Goal: Information Seeking & Learning: Learn about a topic

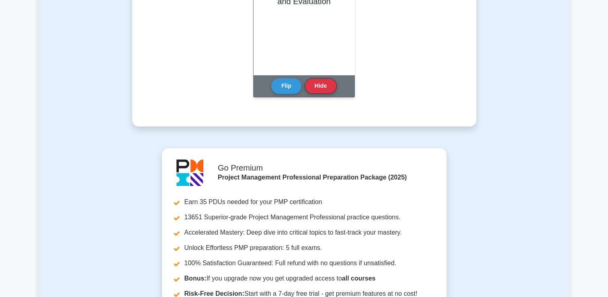
scroll to position [764, 0]
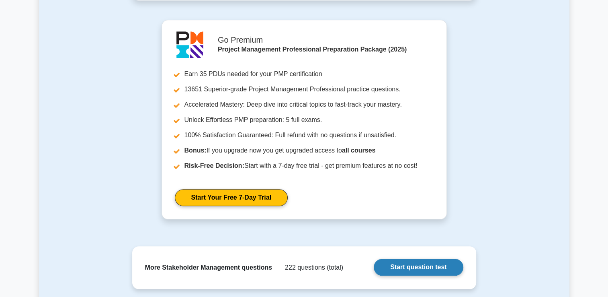
click at [412, 265] on link "Start question test" at bounding box center [418, 266] width 89 height 17
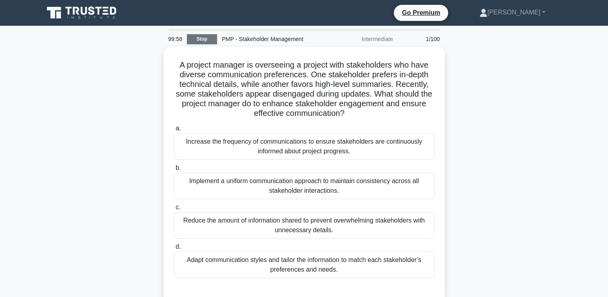
click at [208, 38] on link "Stop" at bounding box center [202, 39] width 30 height 10
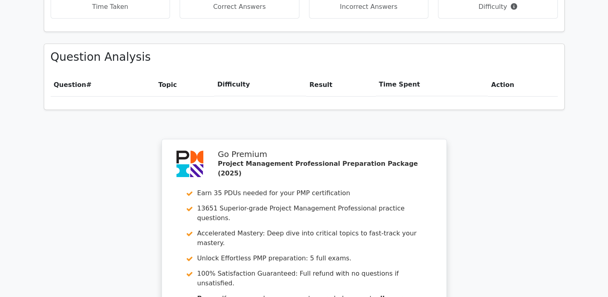
scroll to position [720, 0]
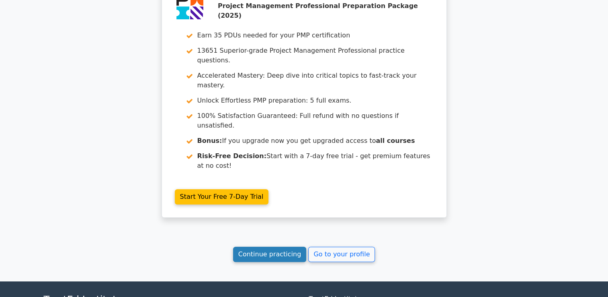
click at [268, 246] on link "Continue practicing" at bounding box center [270, 253] width 74 height 15
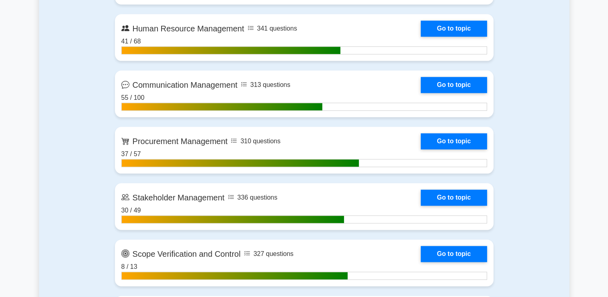
scroll to position [965, 0]
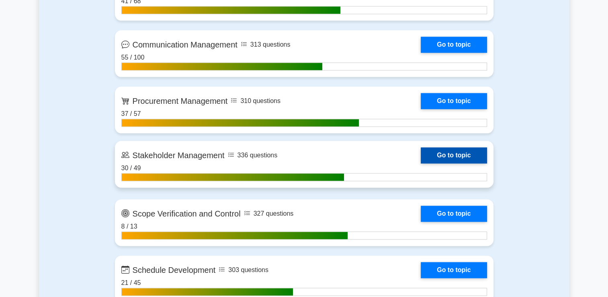
click at [487, 157] on link "Go to topic" at bounding box center [454, 155] width 66 height 16
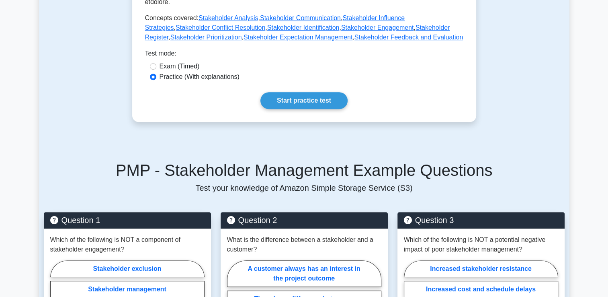
scroll to position [402, 0]
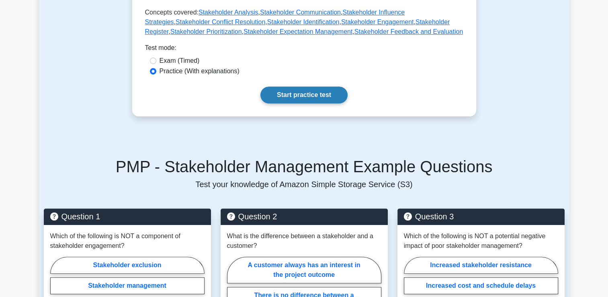
click at [281, 86] on link "Start practice test" at bounding box center [303, 94] width 87 height 17
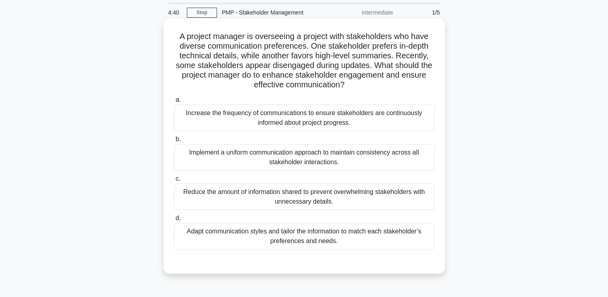
scroll to position [40, 0]
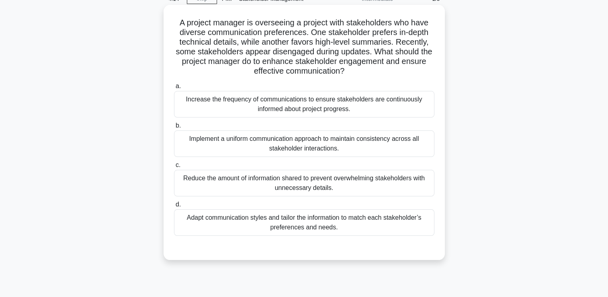
click at [375, 109] on div "Increase the frequency of communications to ensure stakeholders are continuousl…" at bounding box center [304, 104] width 260 height 27
click at [174, 89] on input "a. Increase the frequency of communications to ensure stakeholders are continuo…" at bounding box center [174, 86] width 0 height 5
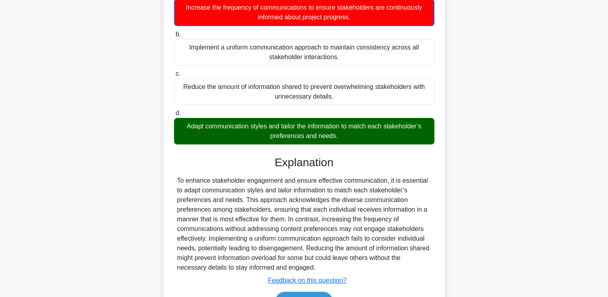
scroll to position [180, 0]
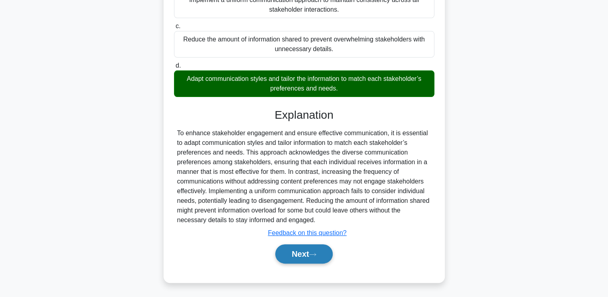
click at [293, 245] on button "Next" at bounding box center [303, 253] width 57 height 19
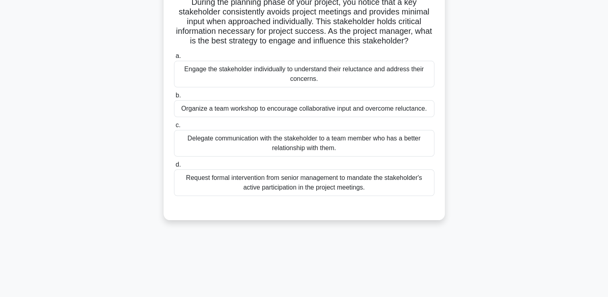
scroll to position [0, 0]
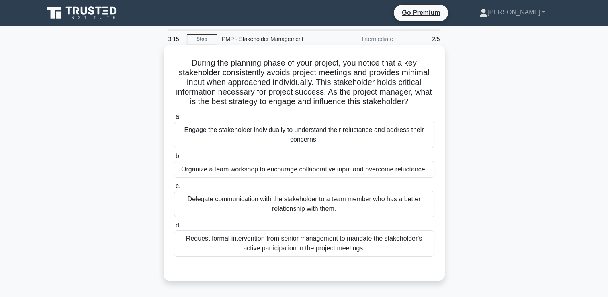
click at [383, 129] on div "Engage the stakeholder individually to understand their reluctance and address …" at bounding box center [304, 134] width 260 height 27
click at [174, 119] on input "a. Engage the stakeholder individually to understand their reluctance and addre…" at bounding box center [174, 116] width 0 height 5
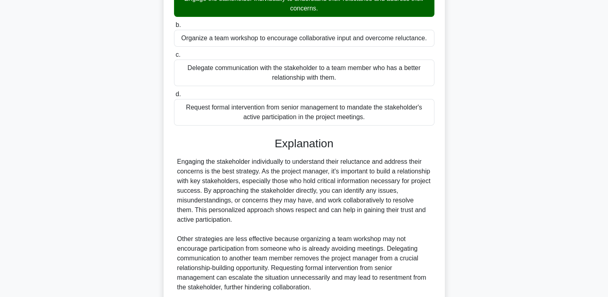
scroll to position [198, 0]
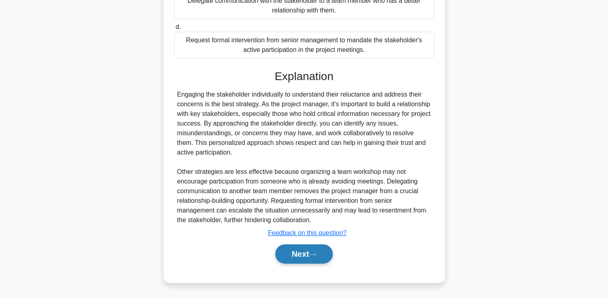
click at [303, 257] on button "Next" at bounding box center [303, 253] width 57 height 19
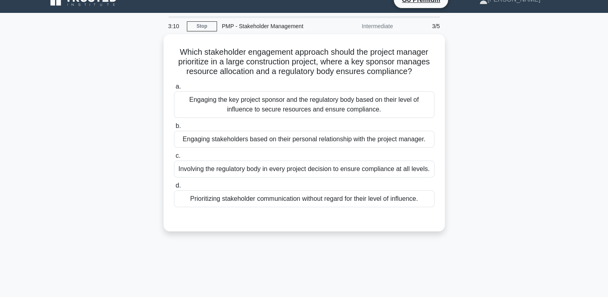
scroll to position [0, 0]
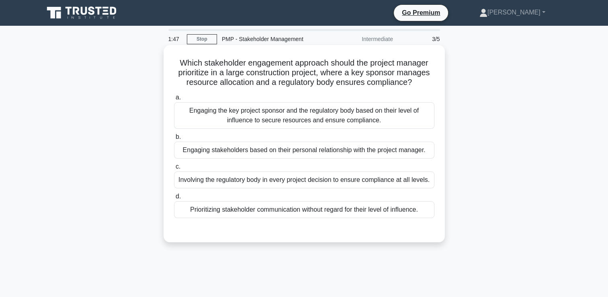
click at [357, 121] on div "Engaging the key project sponsor and the regulatory body based on their level o…" at bounding box center [304, 115] width 260 height 27
click at [174, 100] on input "a. Engaging the key project sponsor and the regulatory body based on their leve…" at bounding box center [174, 97] width 0 height 5
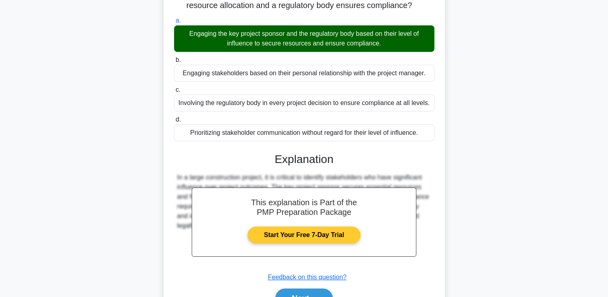
scroll to position [137, 0]
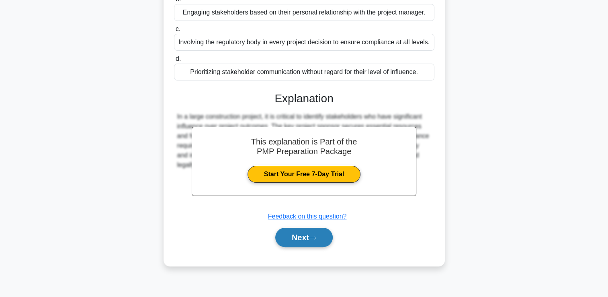
click at [292, 233] on button "Next" at bounding box center [303, 236] width 57 height 19
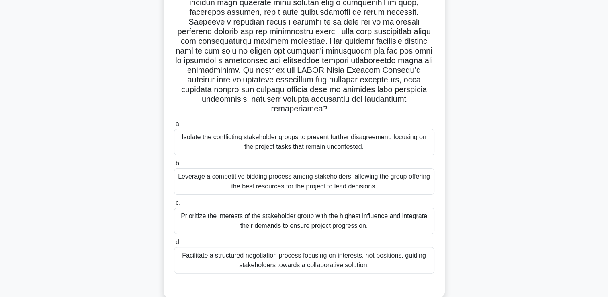
click at [266, 212] on div "Prioritize the interests of the stakeholder group with the highest influence an…" at bounding box center [304, 220] width 260 height 27
click at [174, 205] on input "c. Prioritize the interests of the stakeholder group with the highest influence…" at bounding box center [174, 202] width 0 height 5
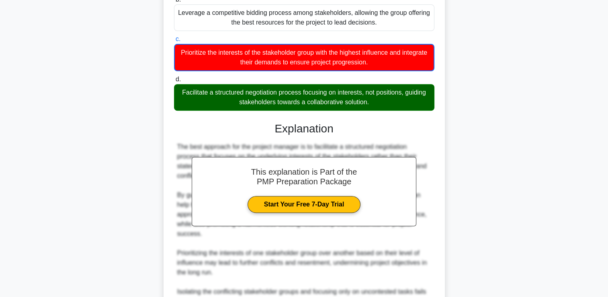
scroll to position [379, 0]
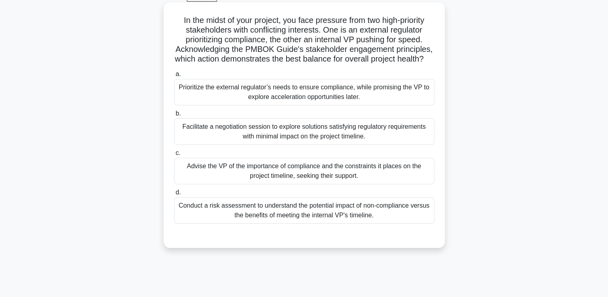
scroll to position [0, 0]
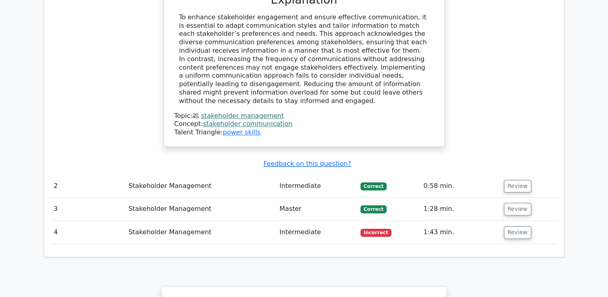
scroll to position [1166, 0]
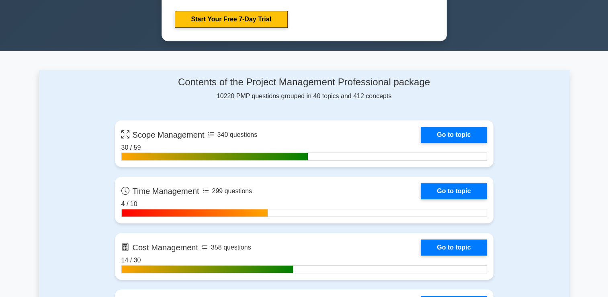
scroll to position [522, 0]
